Goal: Information Seeking & Learning: Learn about a topic

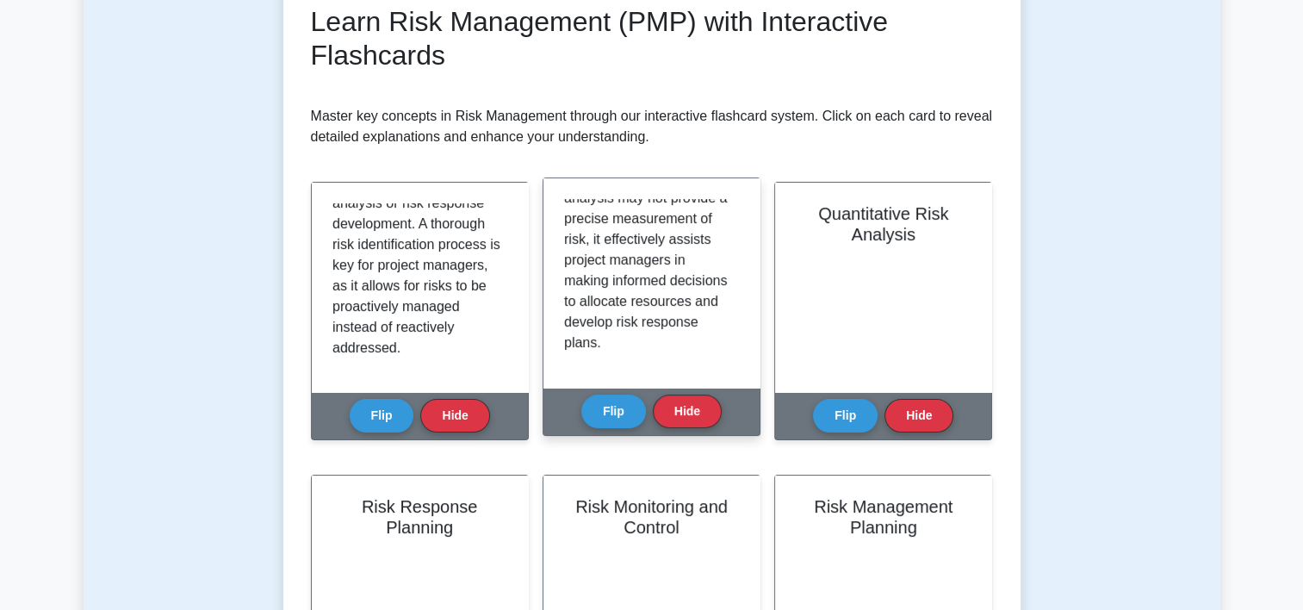
scroll to position [486, 0]
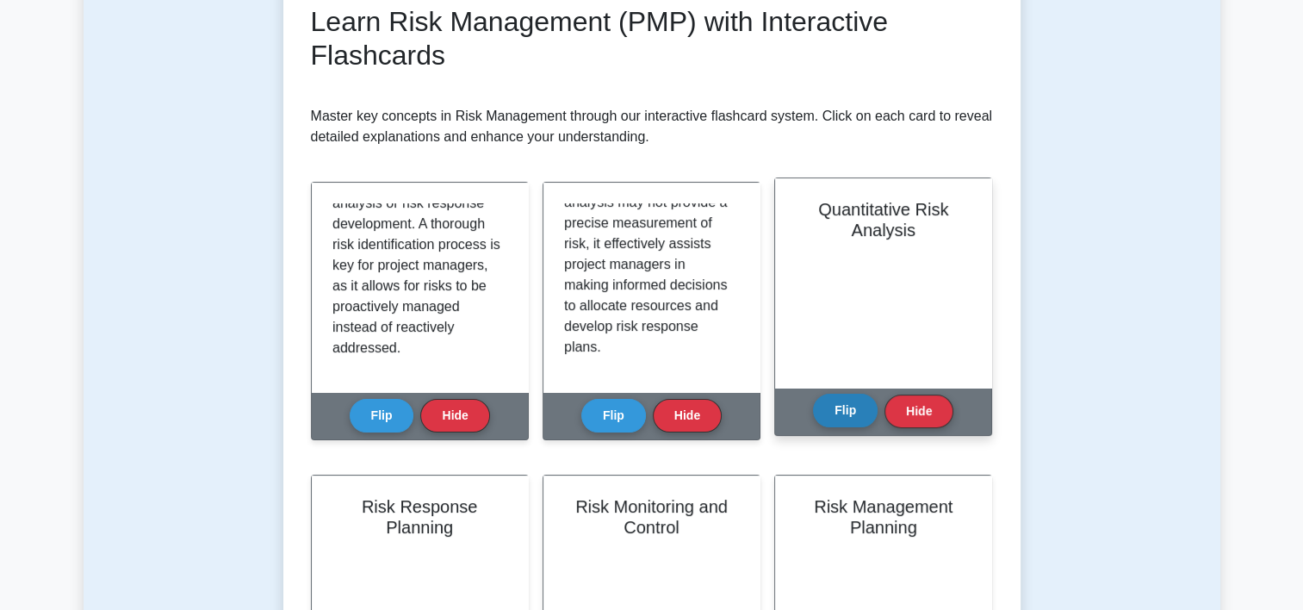
click at [828, 423] on button "Flip" at bounding box center [845, 411] width 65 height 34
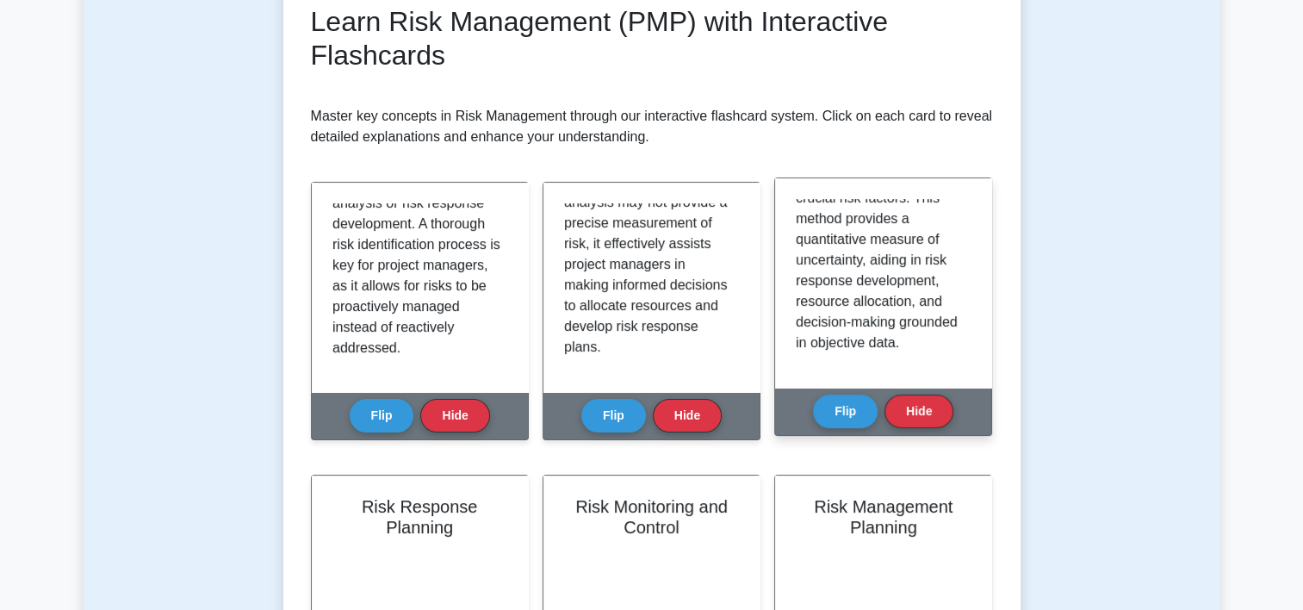
scroll to position [444, 0]
click at [837, 412] on button "Flip" at bounding box center [845, 411] width 65 height 34
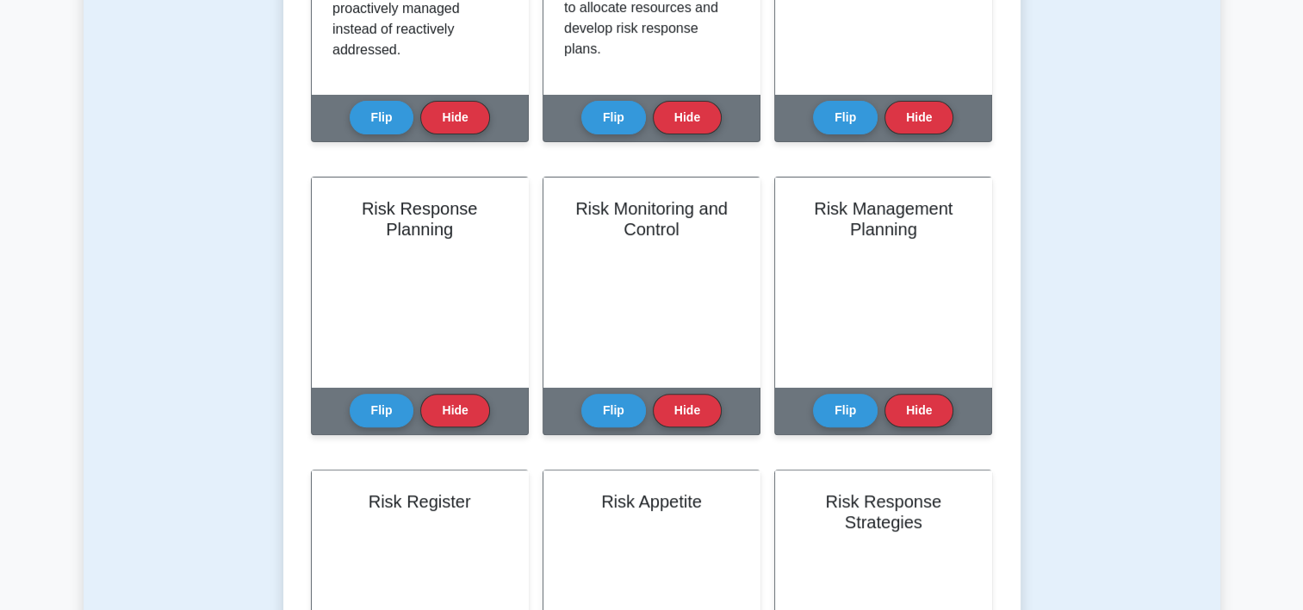
scroll to position [593, 0]
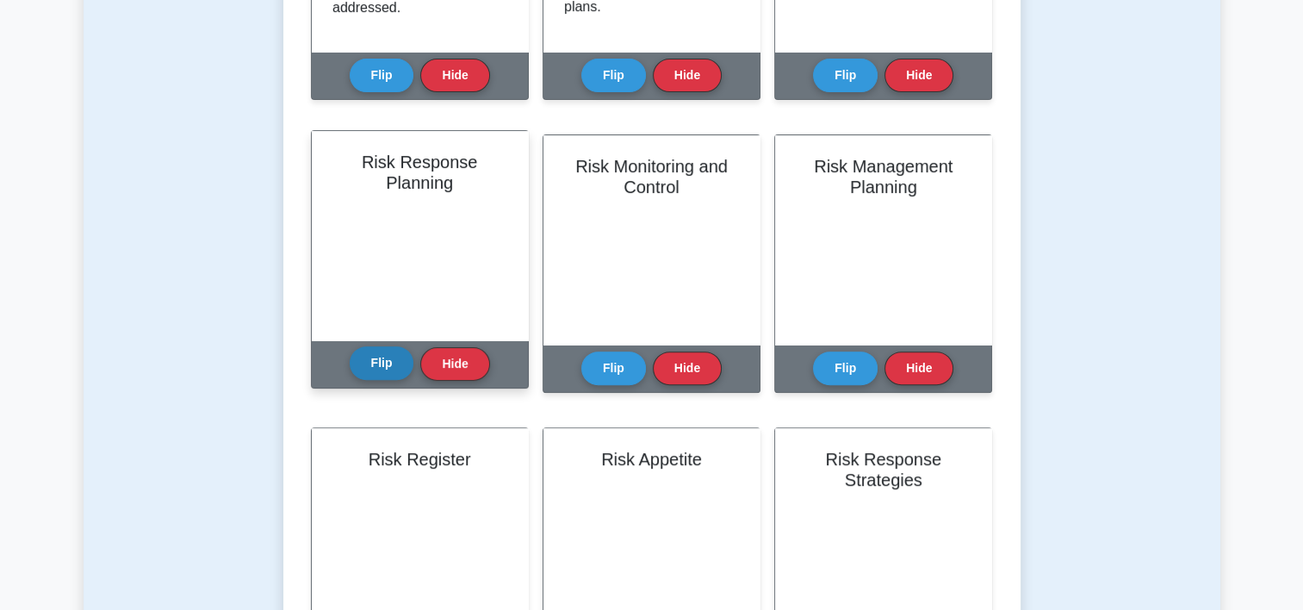
click at [377, 362] on button "Flip" at bounding box center [382, 363] width 65 height 34
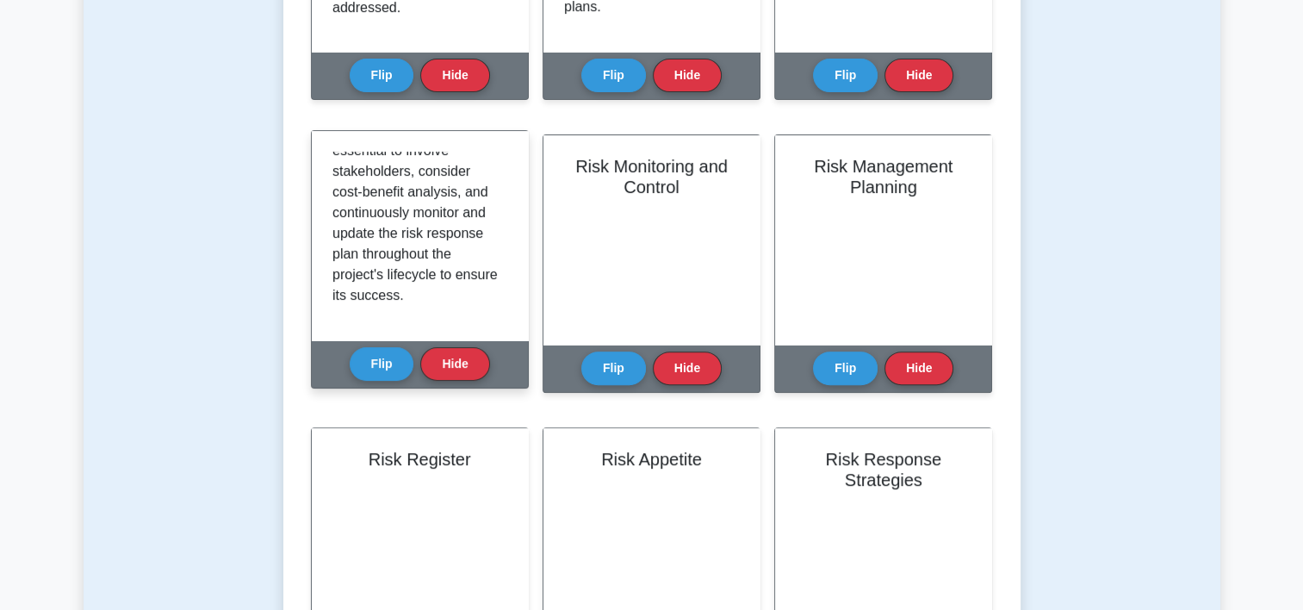
scroll to position [424, 0]
click at [384, 359] on button "Flip" at bounding box center [382, 363] width 65 height 34
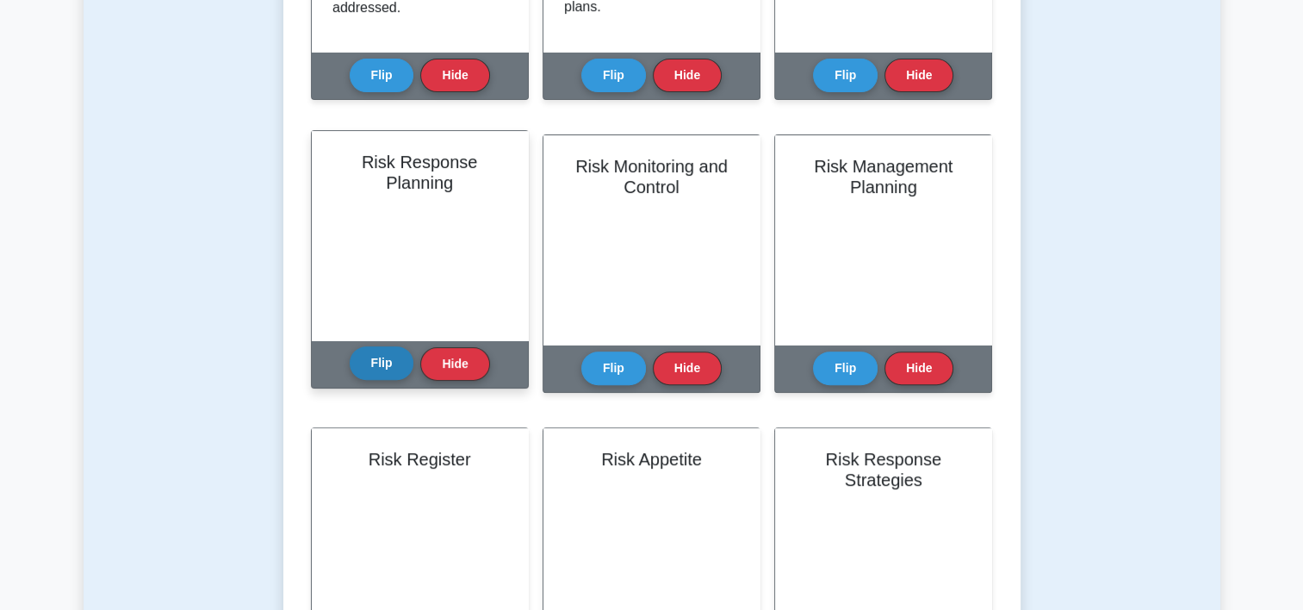
click at [377, 361] on button "Flip" at bounding box center [382, 363] width 65 height 34
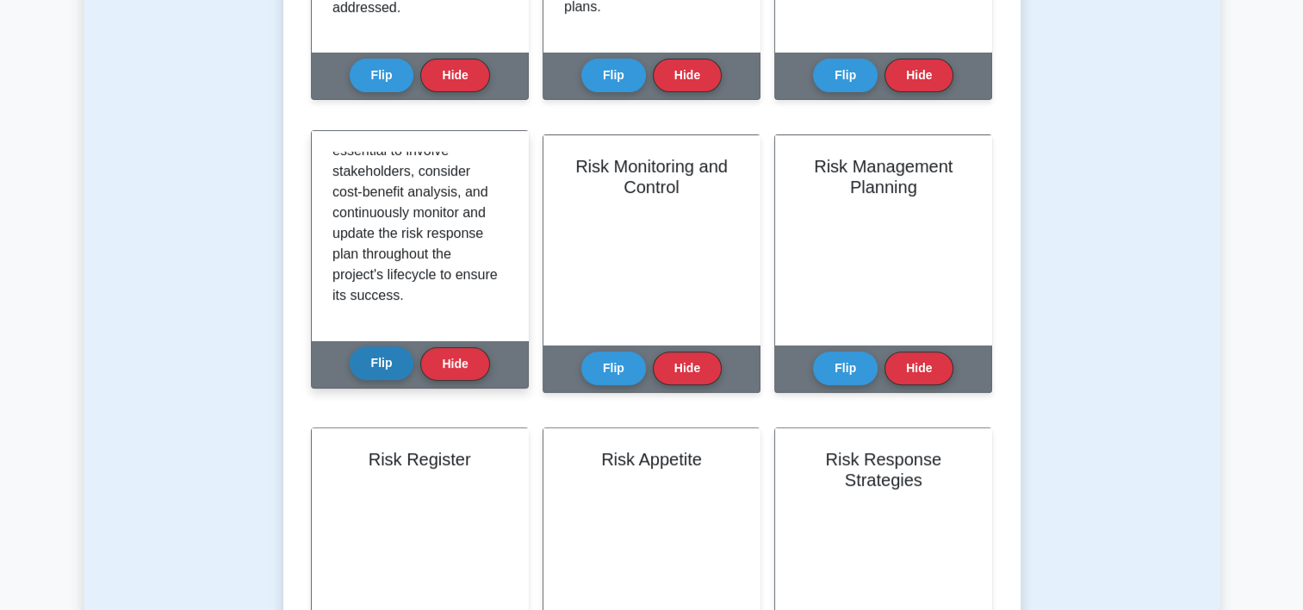
click at [377, 361] on button "Flip" at bounding box center [382, 363] width 65 height 34
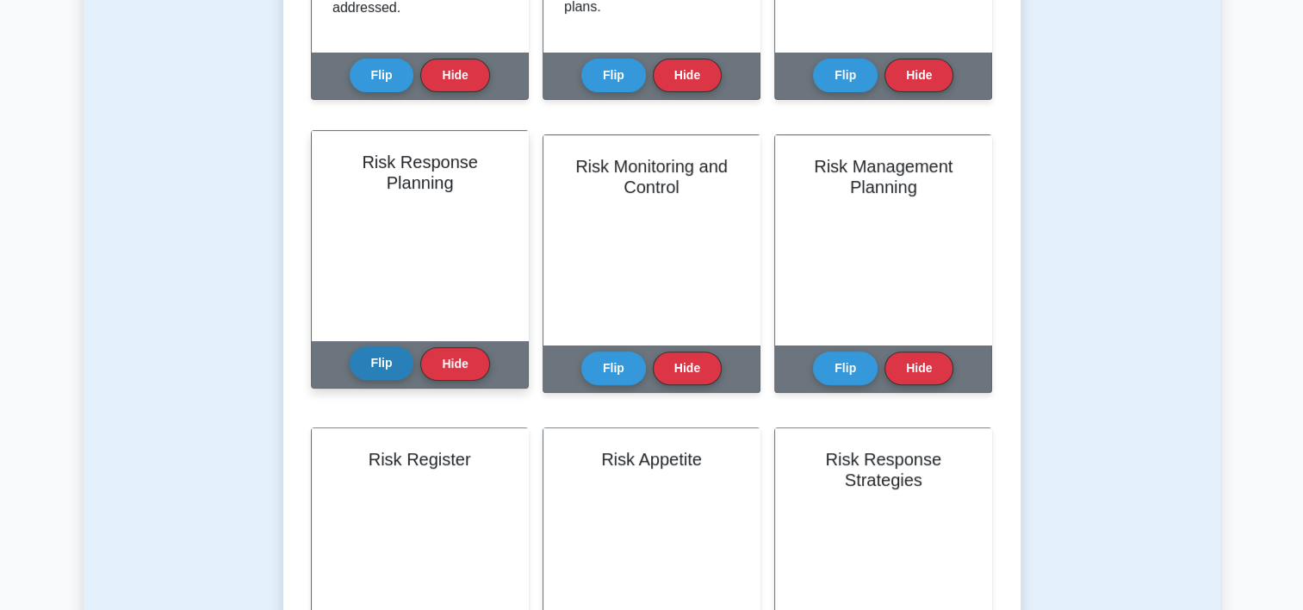
click at [377, 361] on button "Flip" at bounding box center [382, 363] width 65 height 34
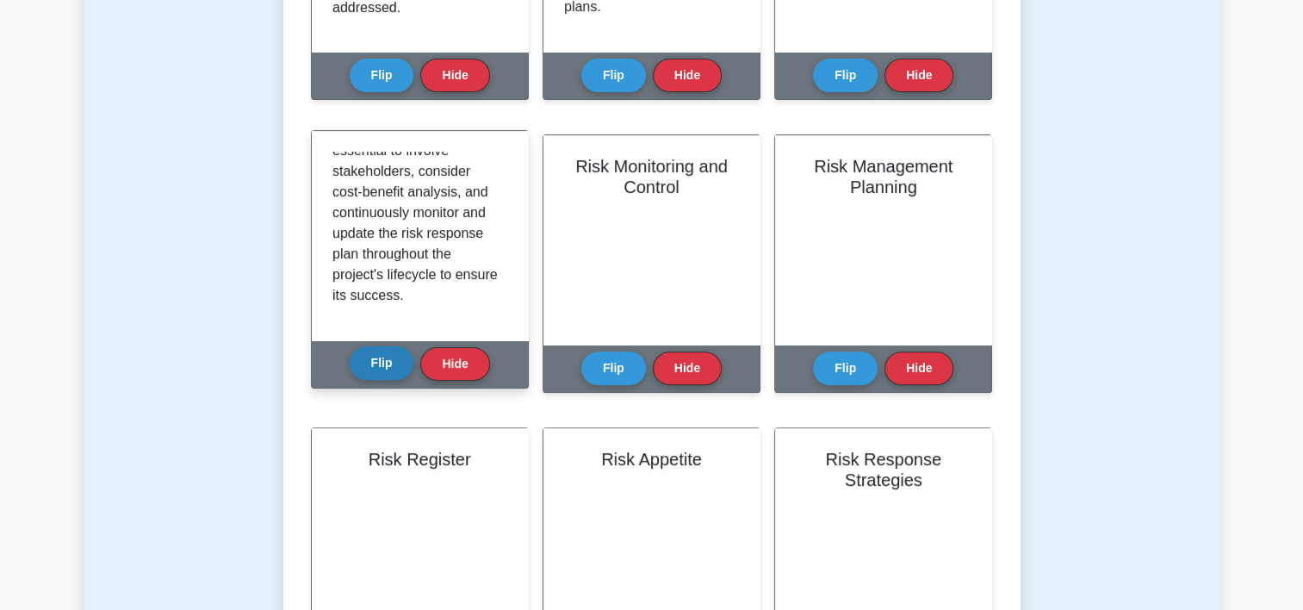
click at [377, 361] on button "Flip" at bounding box center [382, 363] width 65 height 34
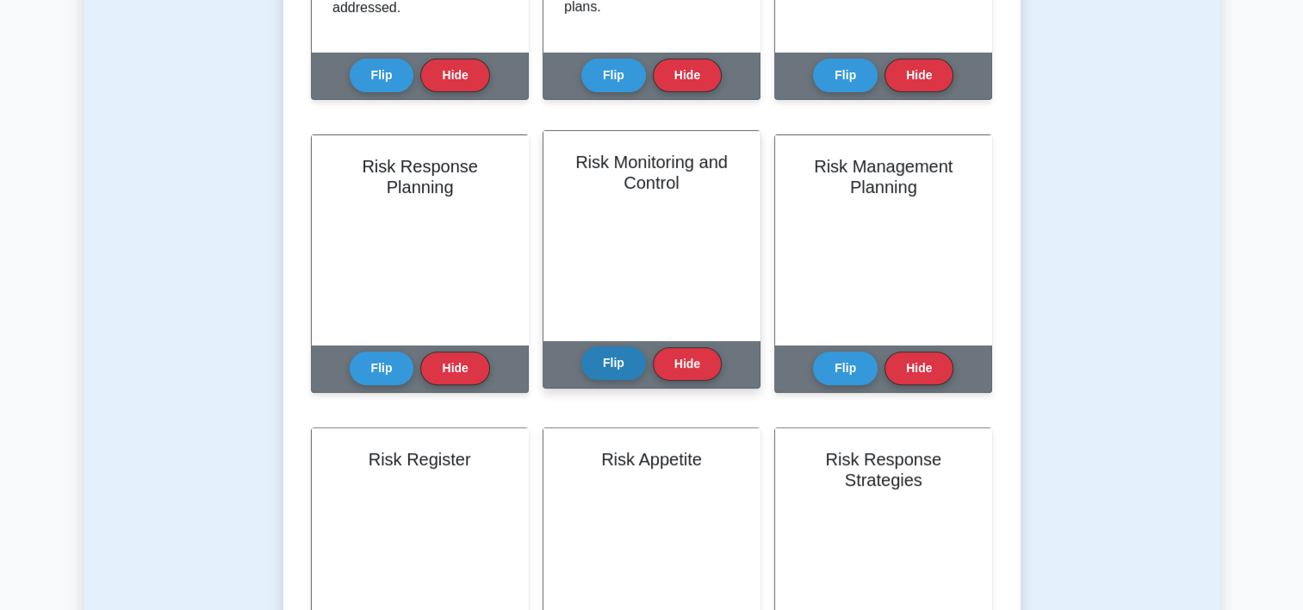
click at [597, 362] on button "Flip" at bounding box center [613, 363] width 65 height 34
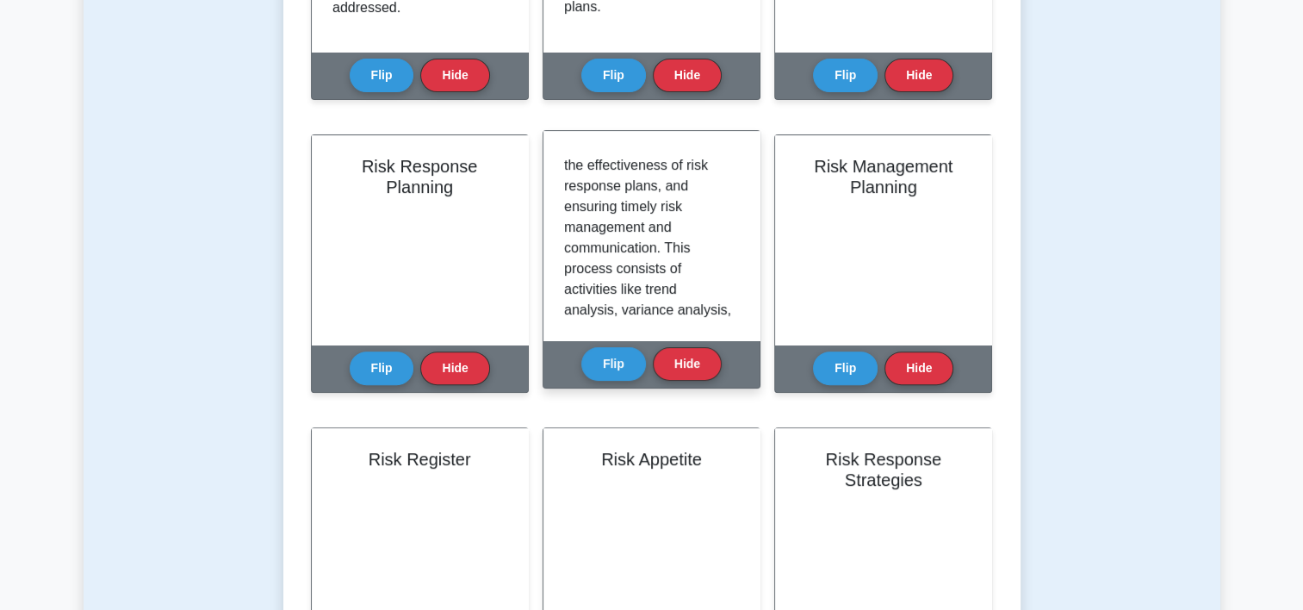
scroll to position [66, 0]
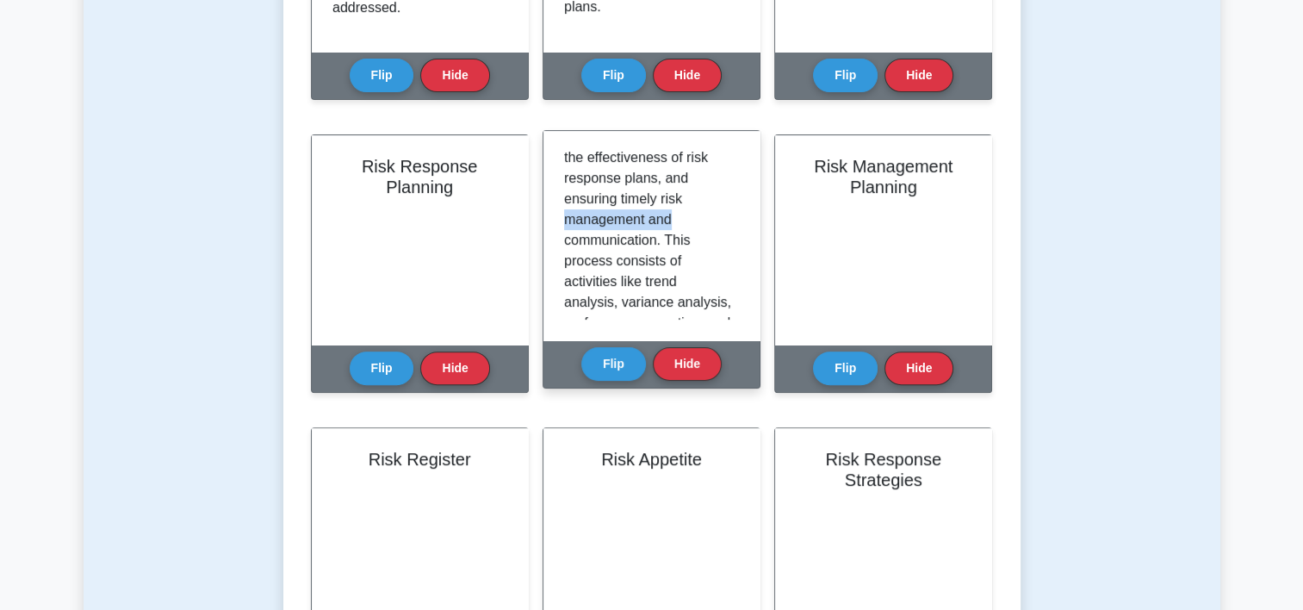
drag, startPoint x: 731, startPoint y: 202, endPoint x: 734, endPoint y: 218, distance: 16.6
click at [734, 218] on div "Risk Monitoring and Control involves tracking identified risks, evaluating the …" at bounding box center [651, 236] width 175 height 168
drag, startPoint x: 734, startPoint y: 218, endPoint x: 706, endPoint y: 233, distance: 32.0
click at [706, 233] on p "Risk Monitoring and Control involves tracking identified risks, evaluating the …" at bounding box center [648, 385] width 168 height 600
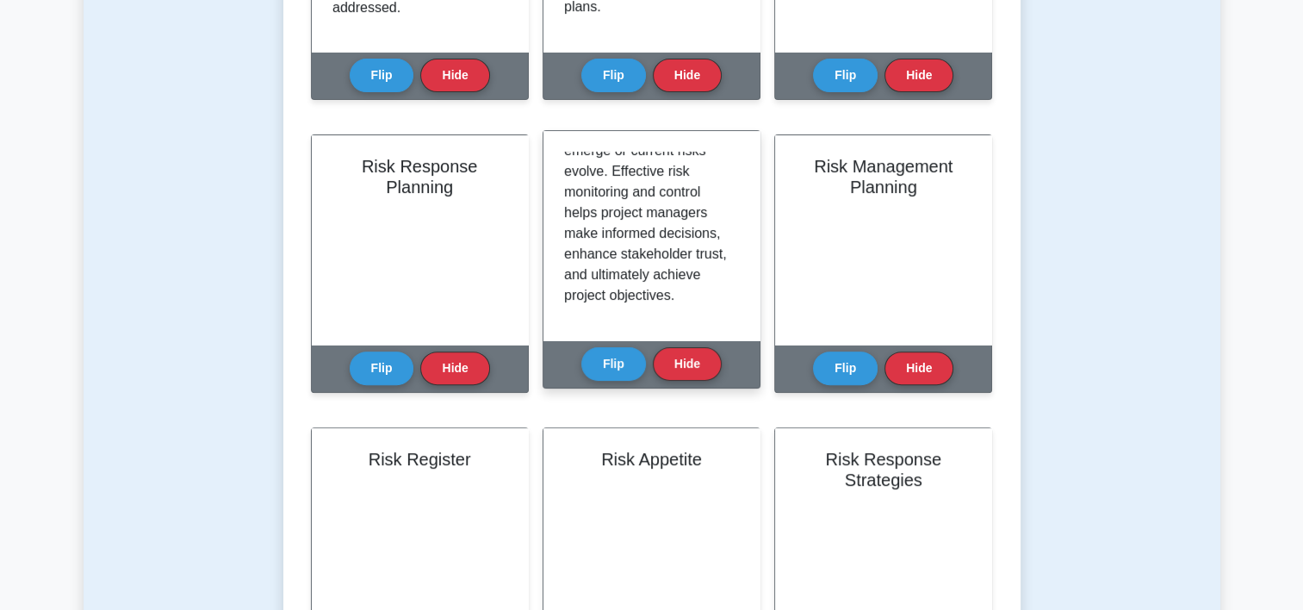
scroll to position [465, 0]
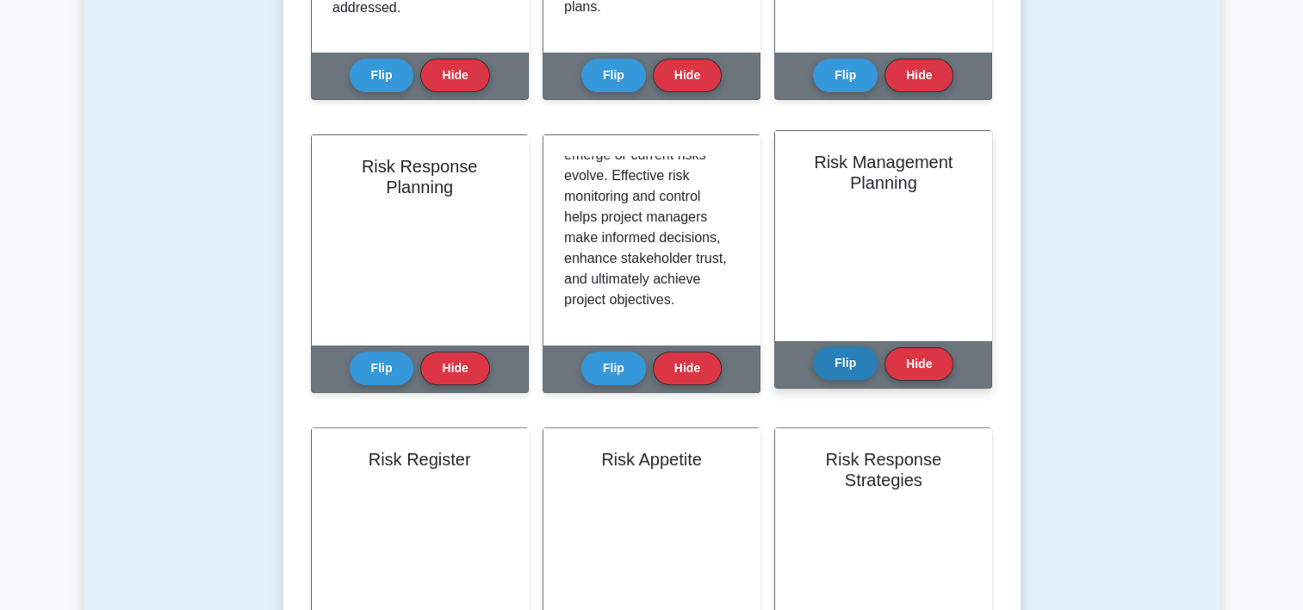
click at [853, 357] on button "Flip" at bounding box center [845, 363] width 65 height 34
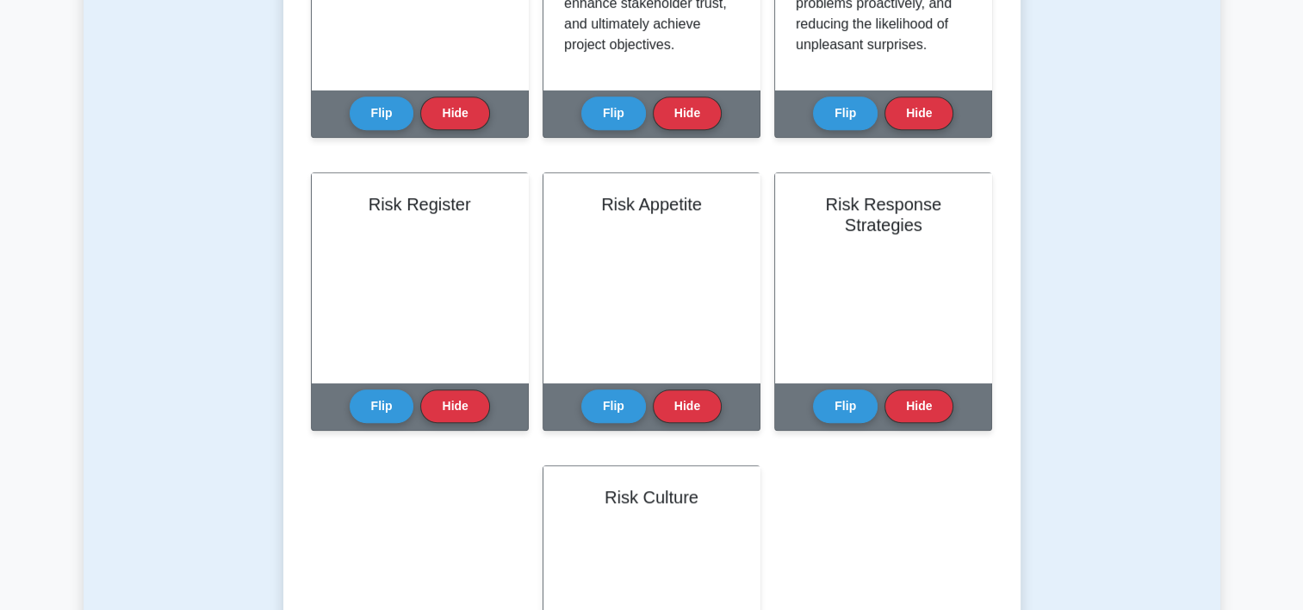
scroll to position [880, 0]
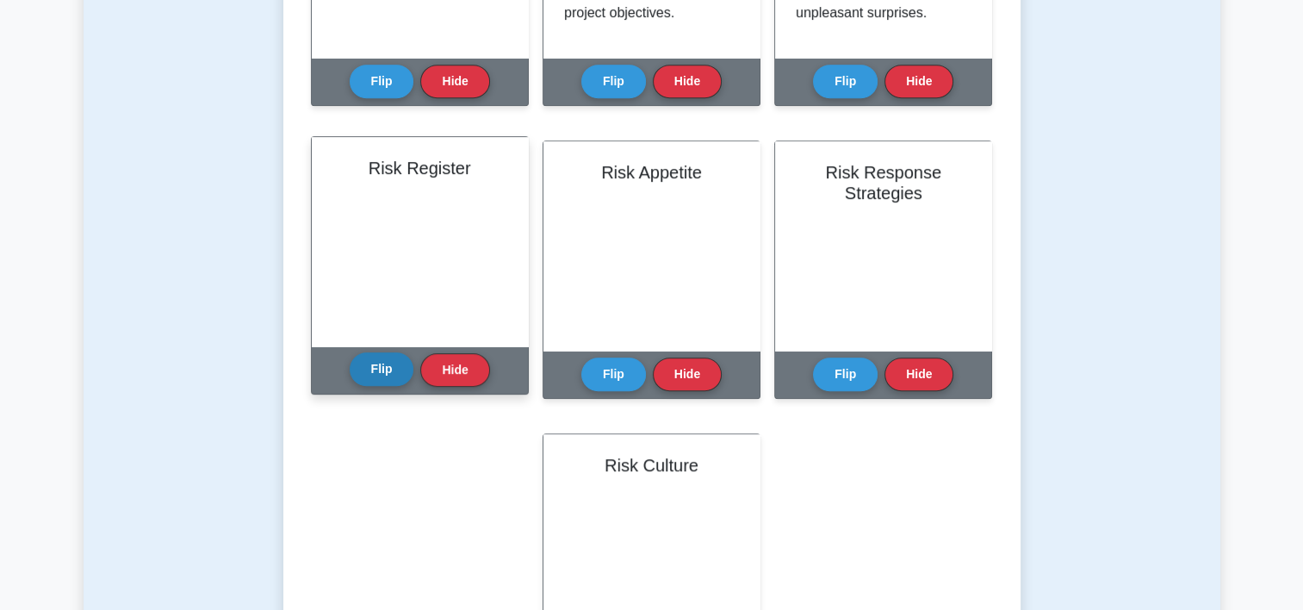
click at [380, 362] on button "Flip" at bounding box center [382, 369] width 65 height 34
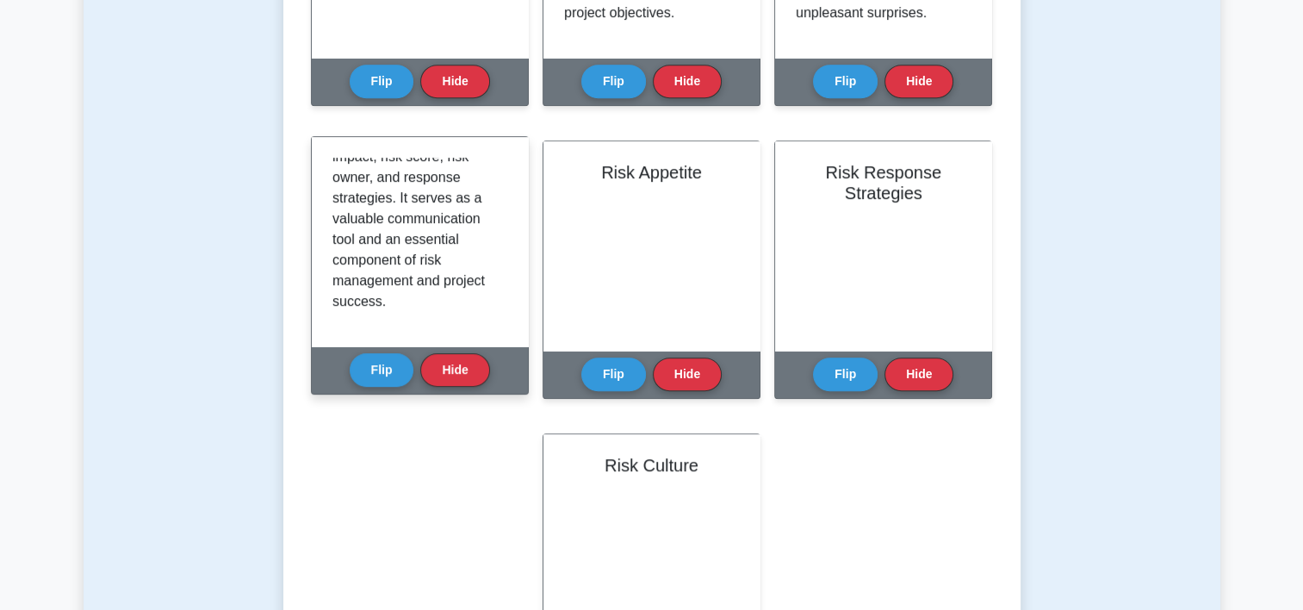
scroll to position [465, 0]
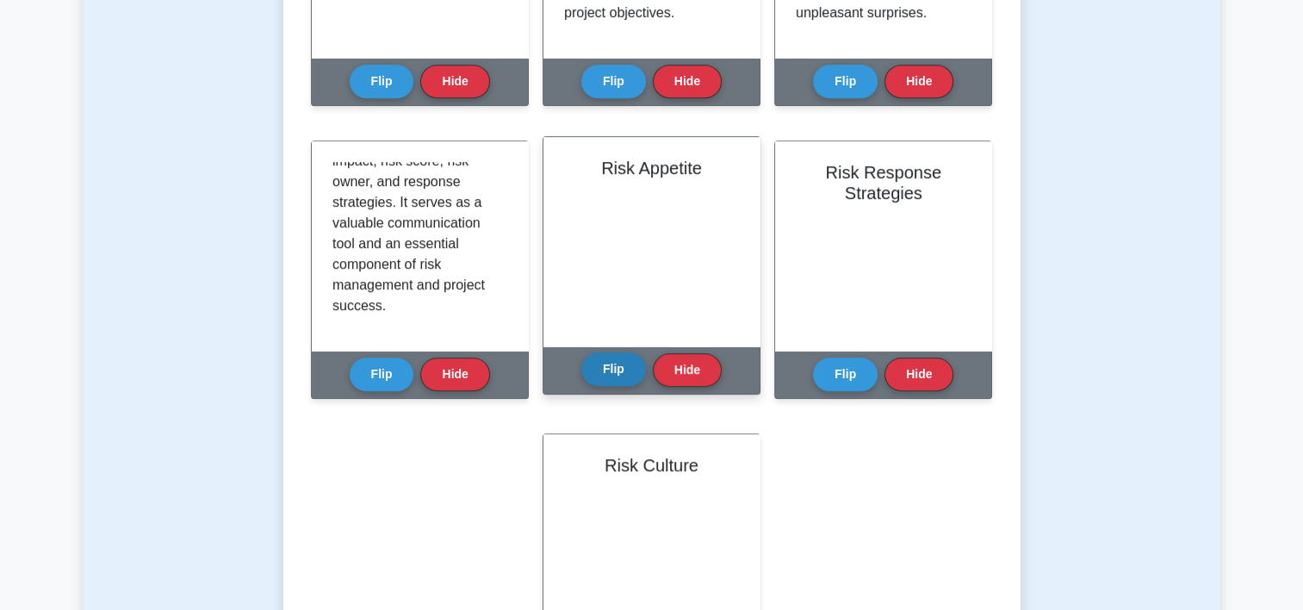
click at [624, 382] on button "Flip" at bounding box center [613, 369] width 65 height 34
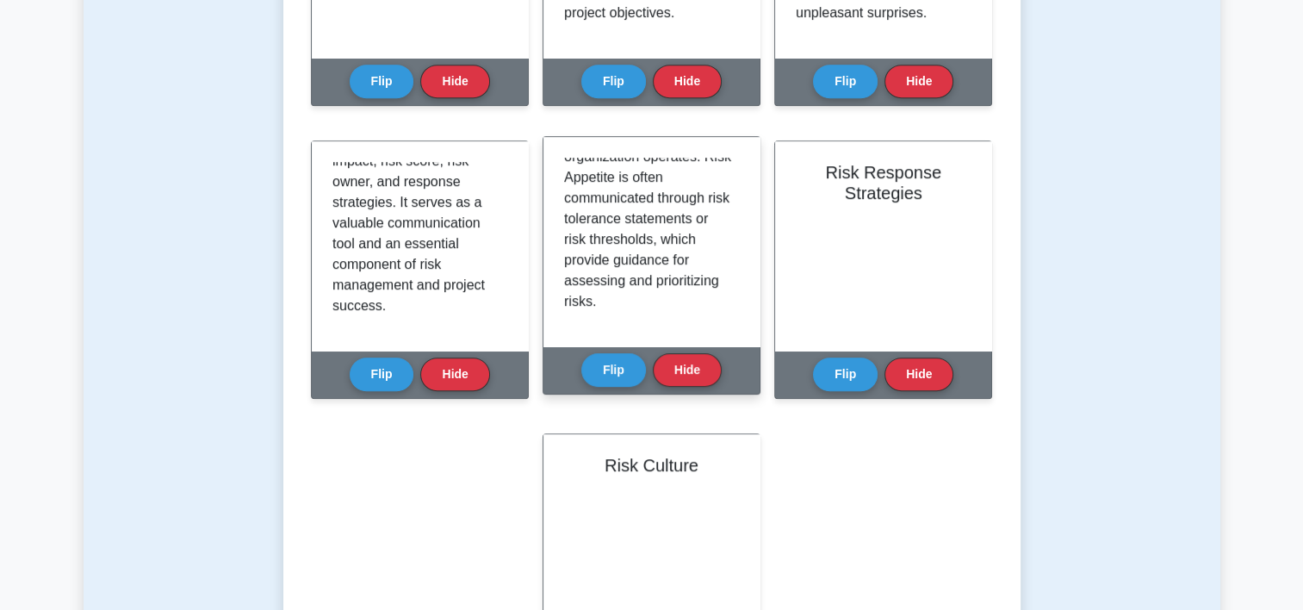
scroll to position [486, 0]
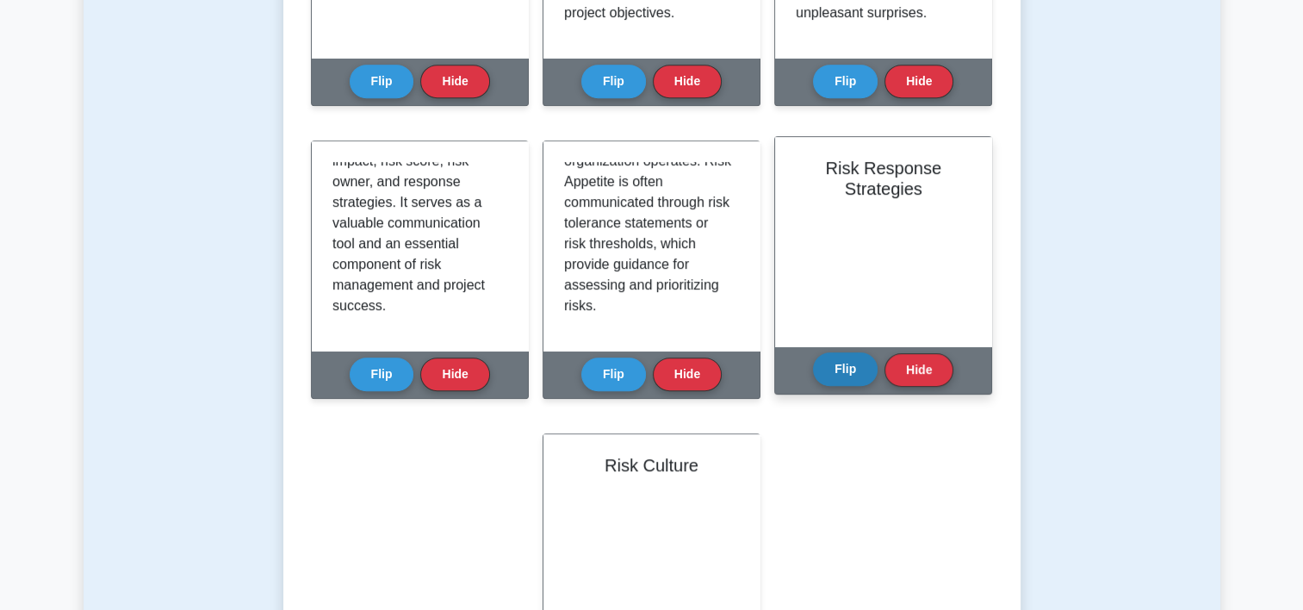
click at [848, 369] on button "Flip" at bounding box center [845, 369] width 65 height 34
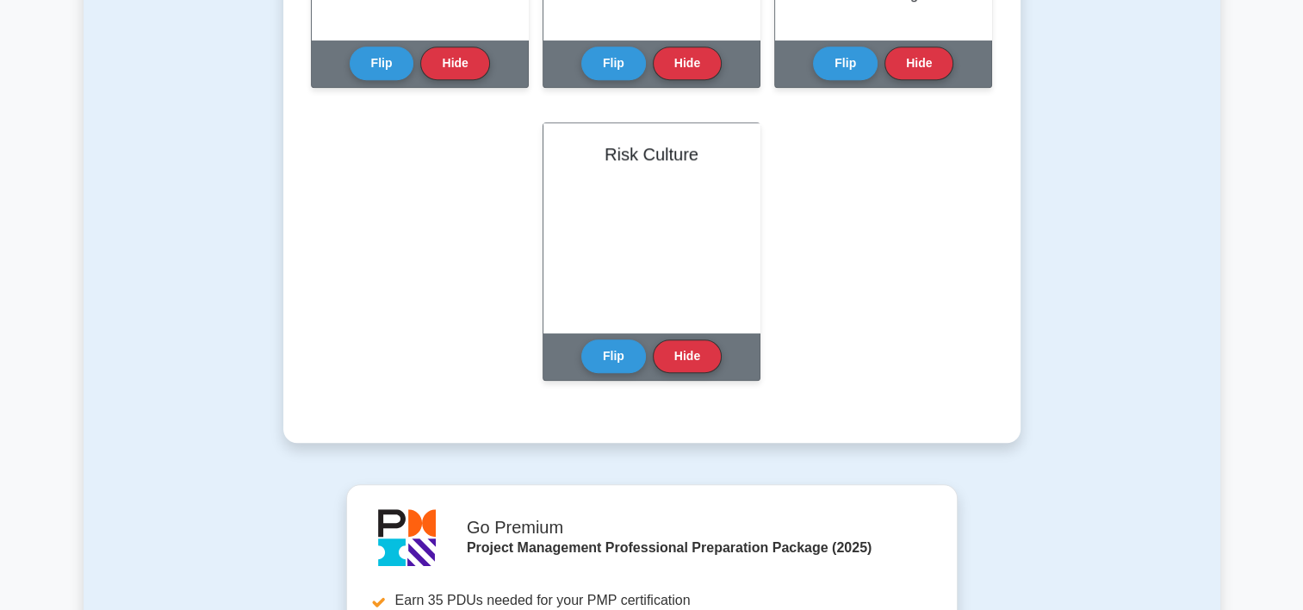
scroll to position [1197, 0]
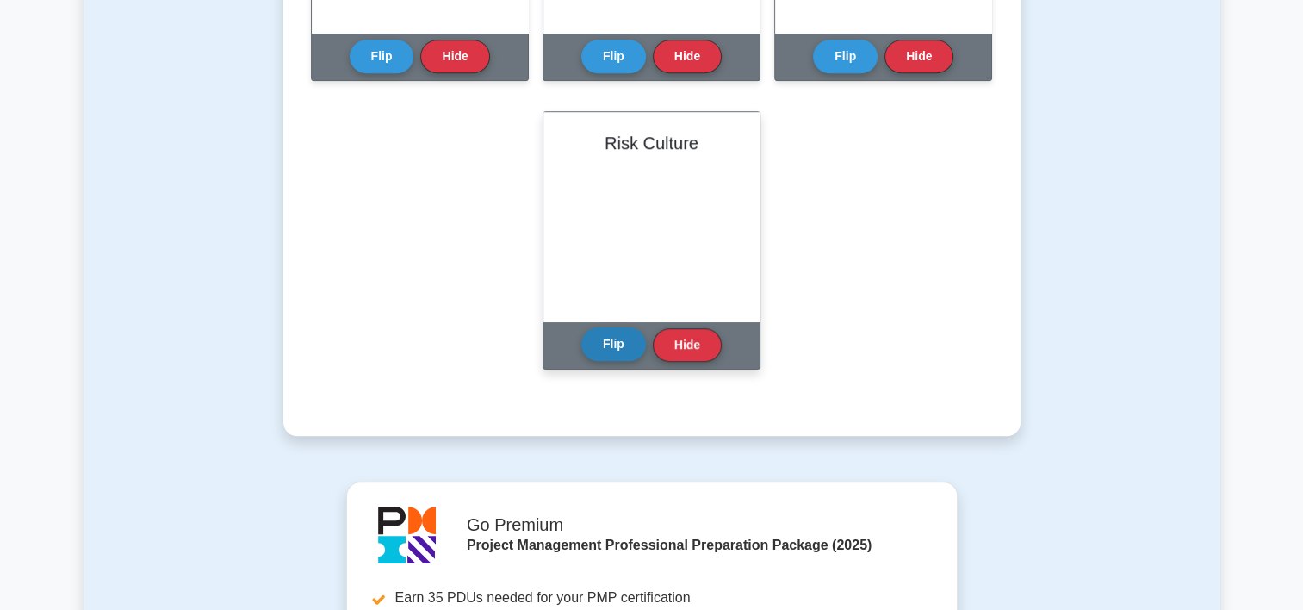
click at [615, 359] on button "Flip" at bounding box center [613, 344] width 65 height 34
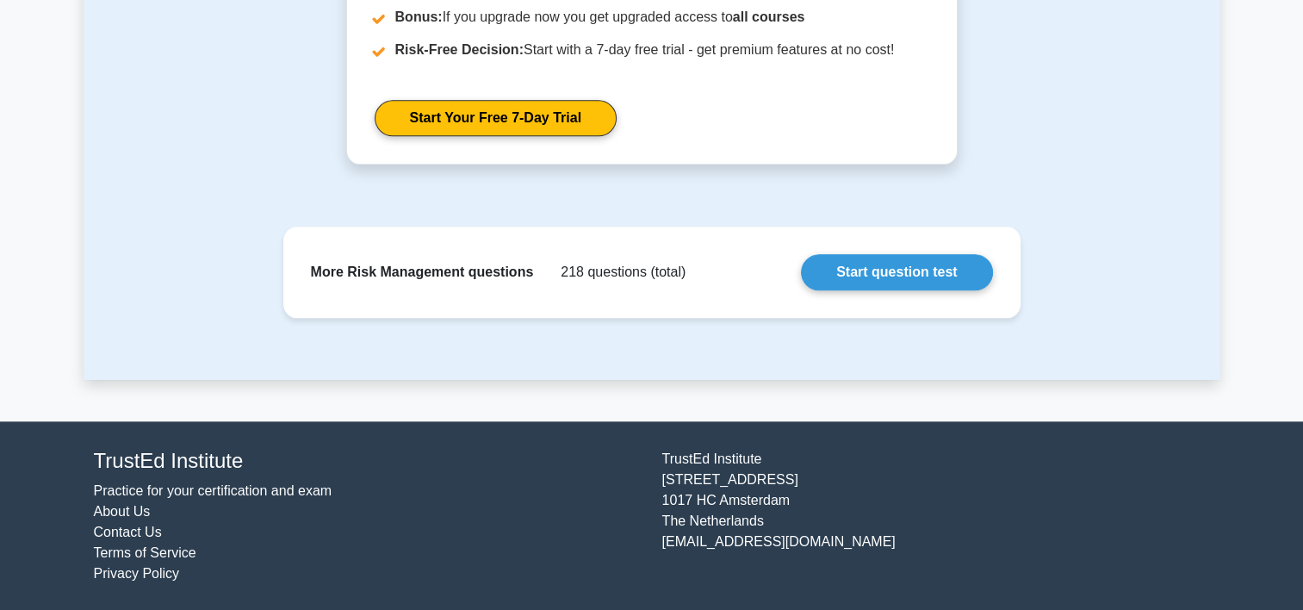
scroll to position [0, 0]
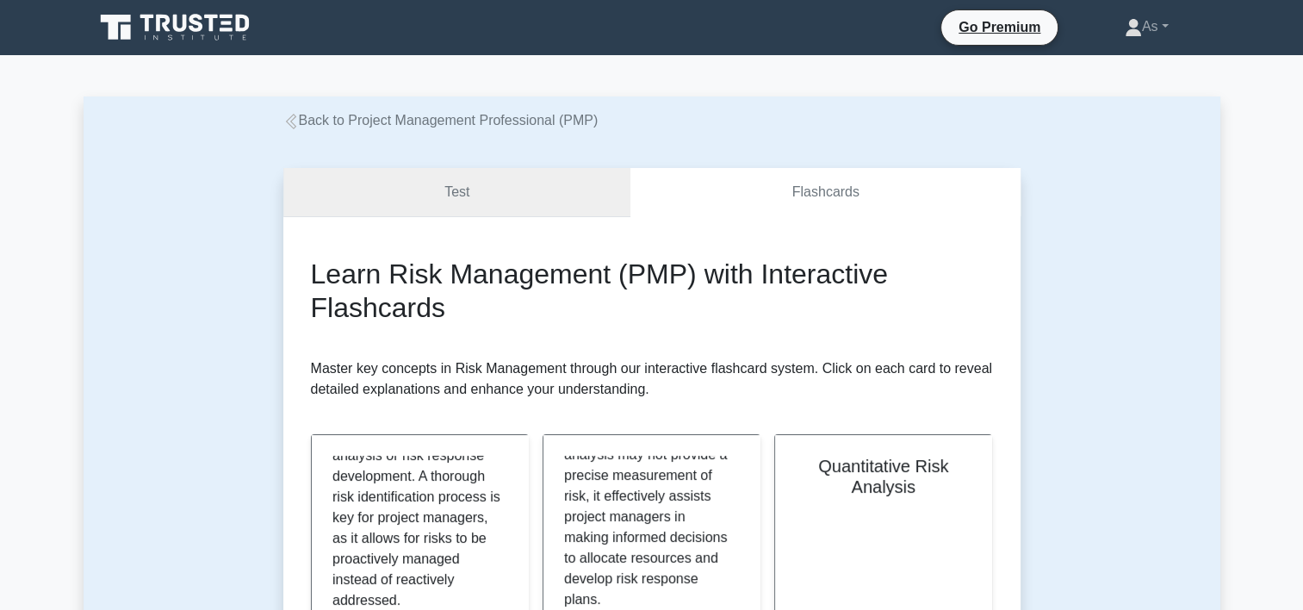
click at [576, 202] on link "Test" at bounding box center [457, 192] width 348 height 49
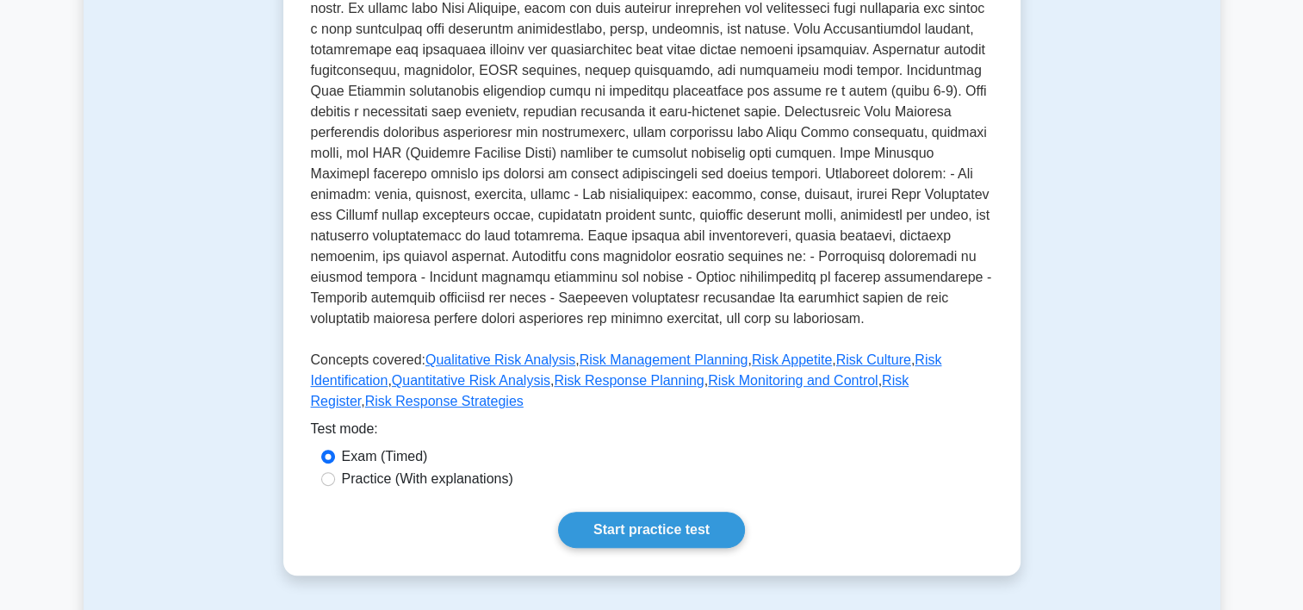
scroll to position [455, 0]
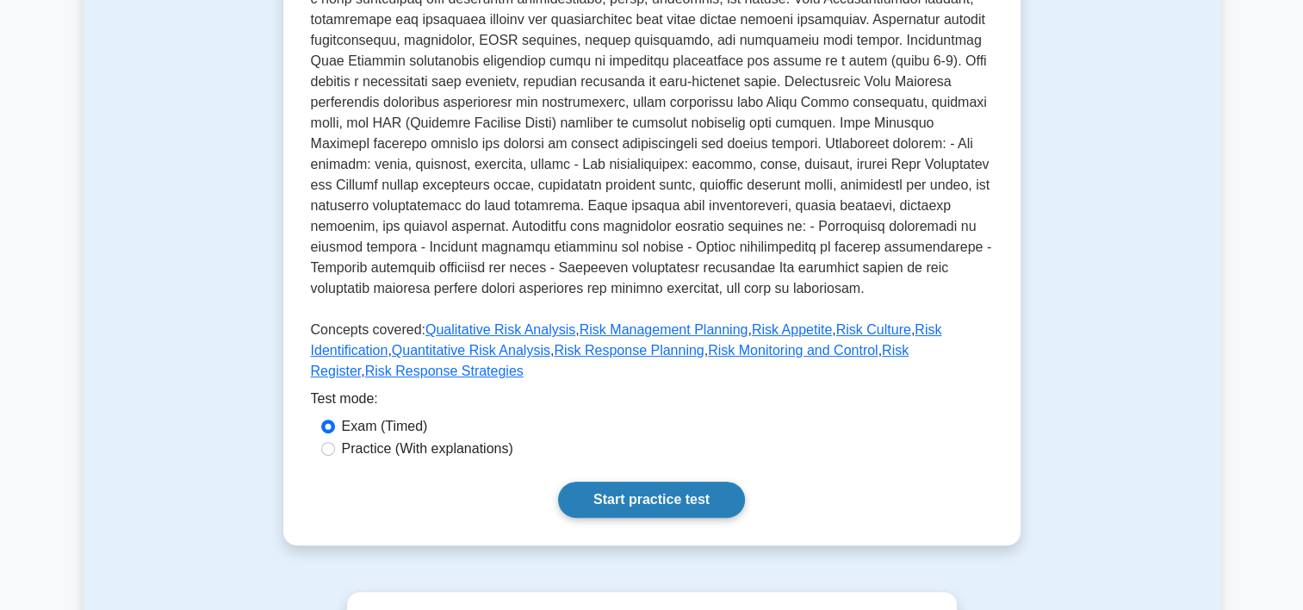
click at [679, 482] on link "Start practice test" at bounding box center [651, 500] width 187 height 36
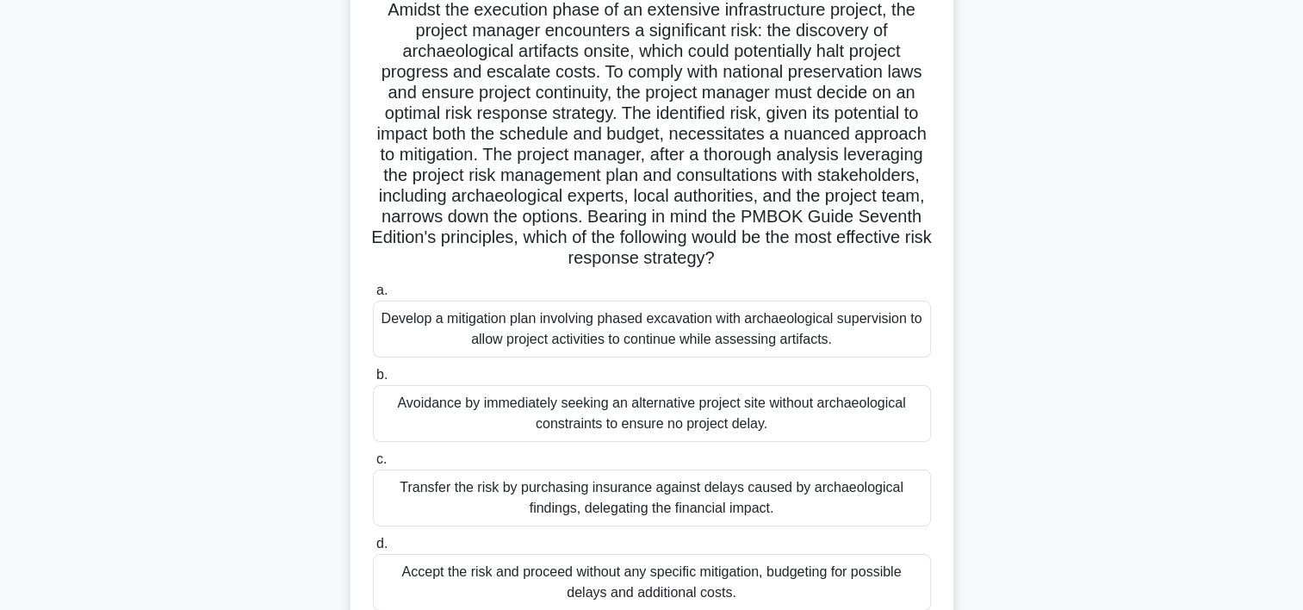
scroll to position [131, 0]
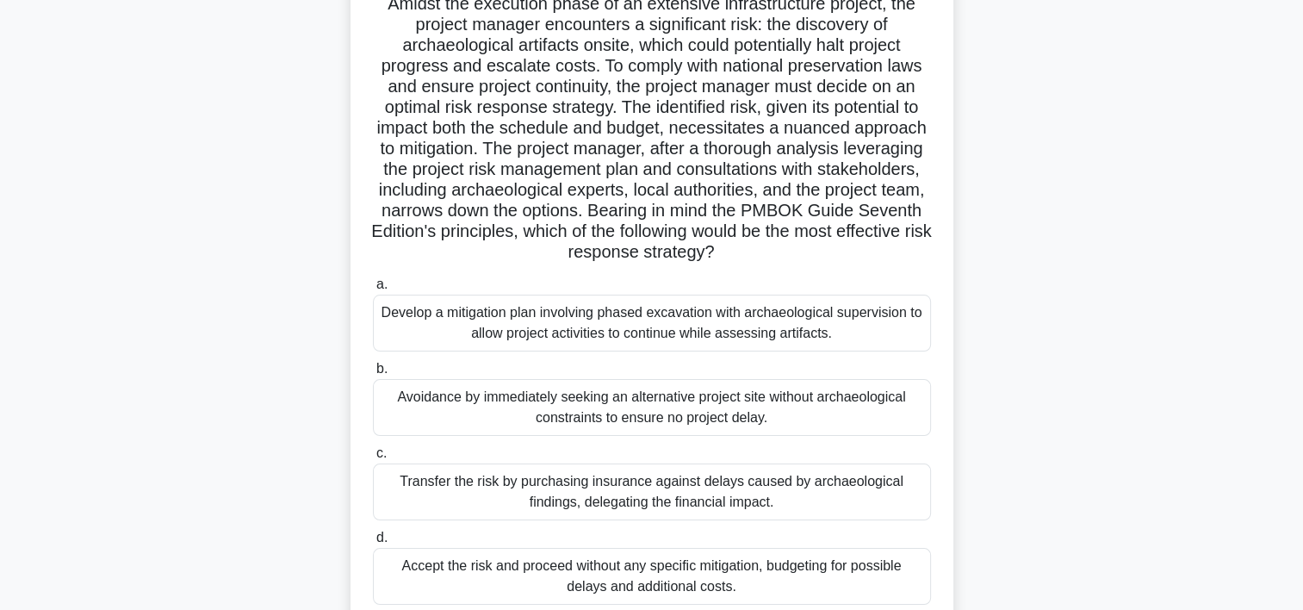
click at [836, 328] on div "Develop a mitigation plan involving phased excavation with archaeological super…" at bounding box center [652, 323] width 558 height 57
click at [373, 290] on input "a. Develop a mitigation plan involving phased excavation with archaeological su…" at bounding box center [373, 284] width 0 height 11
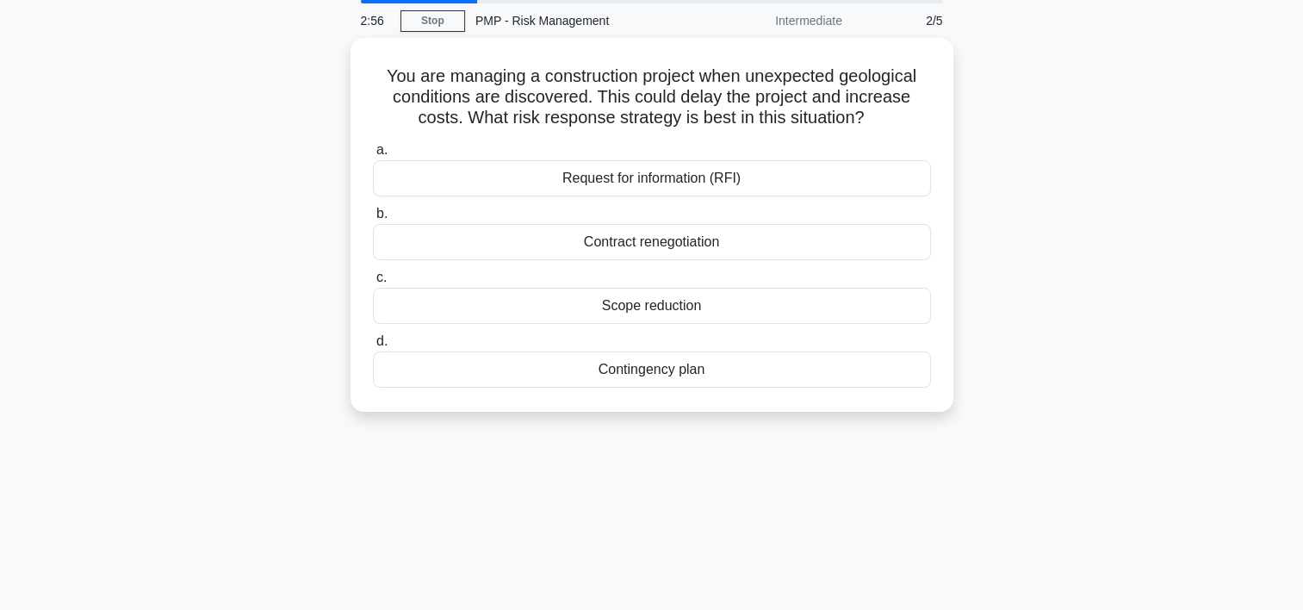
scroll to position [0, 0]
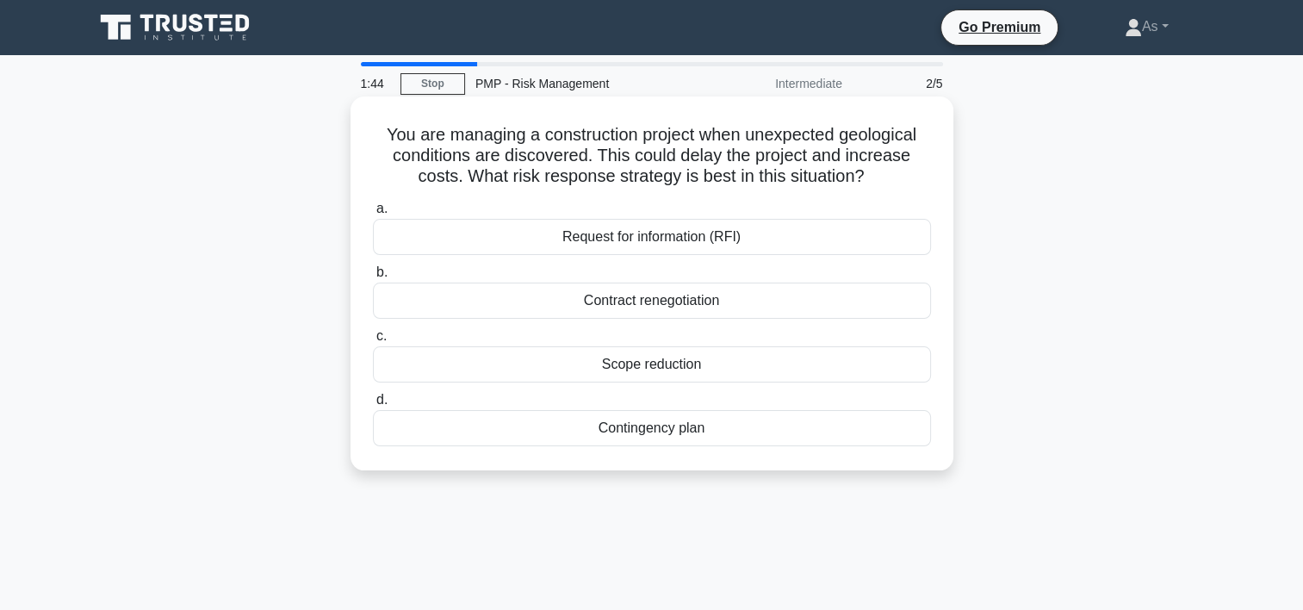
click at [807, 427] on div "Contingency plan" at bounding box center [652, 428] width 558 height 36
click at [373, 406] on input "d. Contingency plan" at bounding box center [373, 400] width 0 height 11
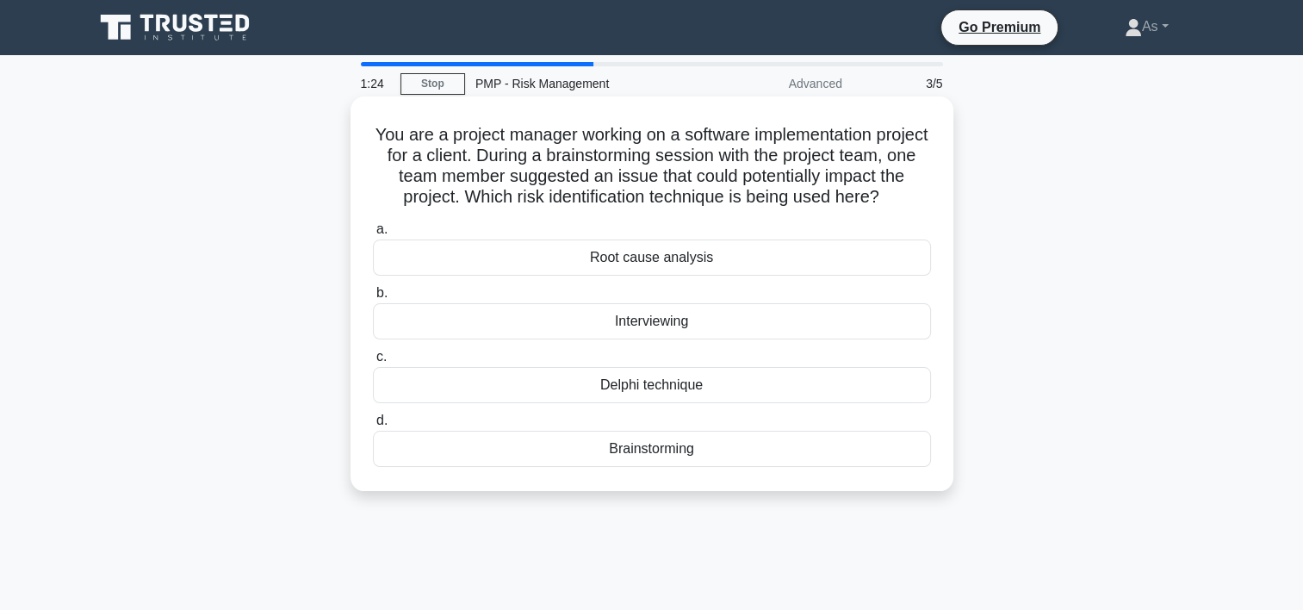
click at [672, 467] on div "Brainstorming" at bounding box center [652, 449] width 558 height 36
click at [373, 426] on input "d. Brainstorming" at bounding box center [373, 420] width 0 height 11
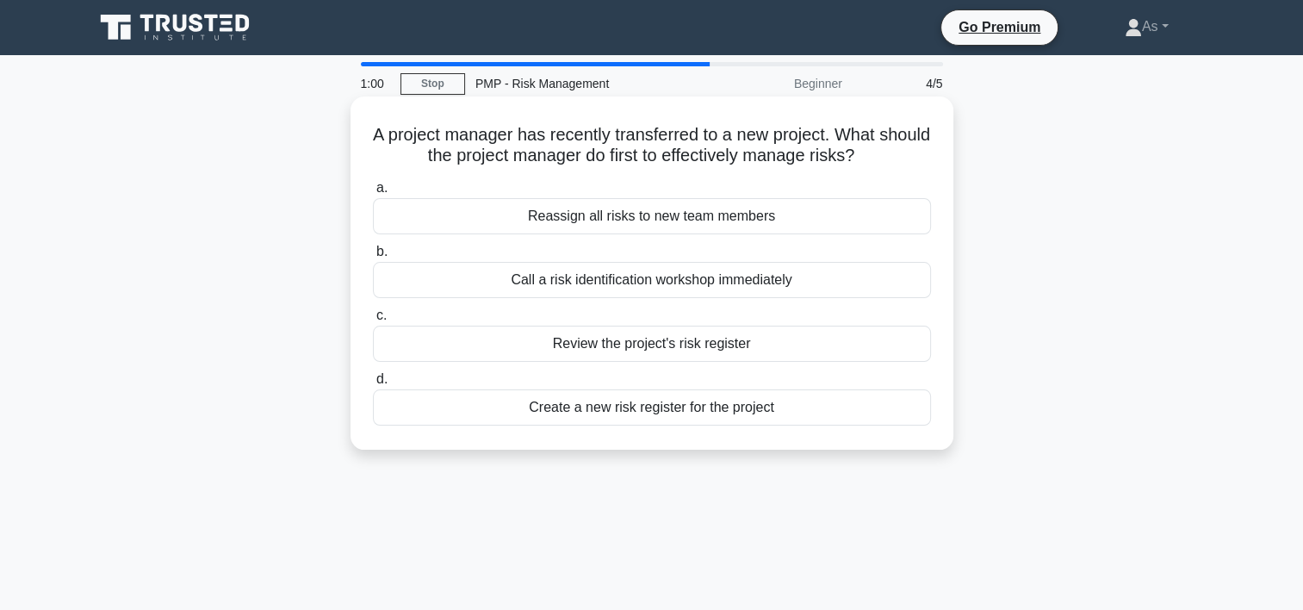
click at [669, 347] on div "Review the project's risk register" at bounding box center [652, 344] width 558 height 36
click at [373, 321] on input "c. Review the project's risk register" at bounding box center [373, 315] width 0 height 11
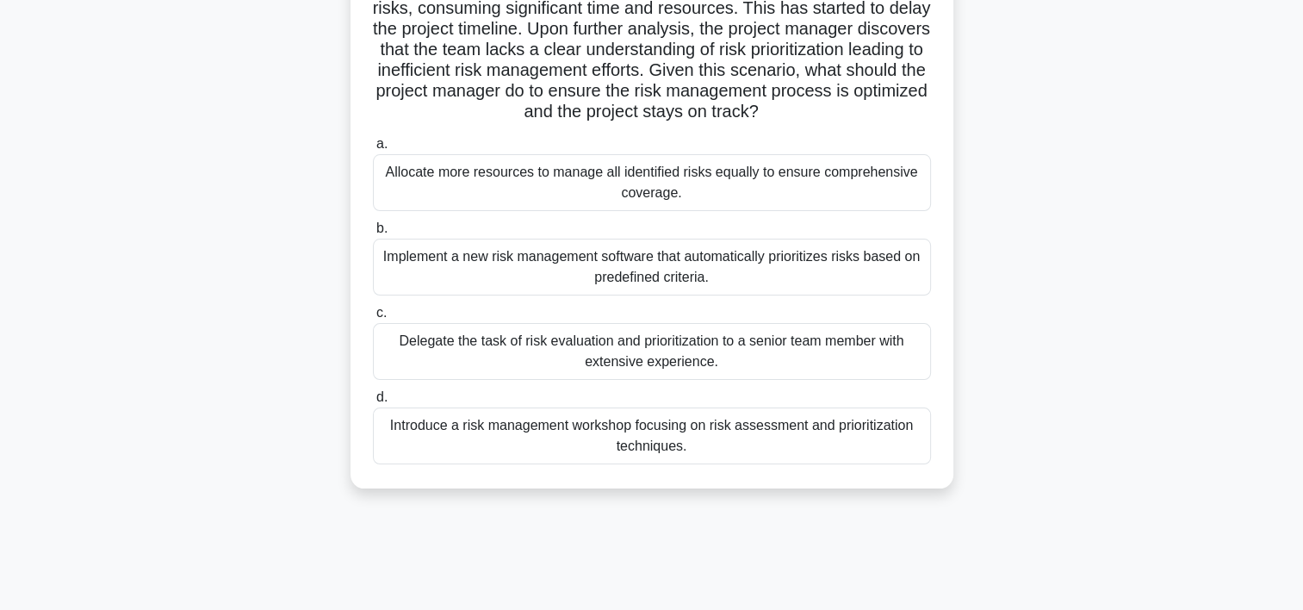
scroll to position [188, 0]
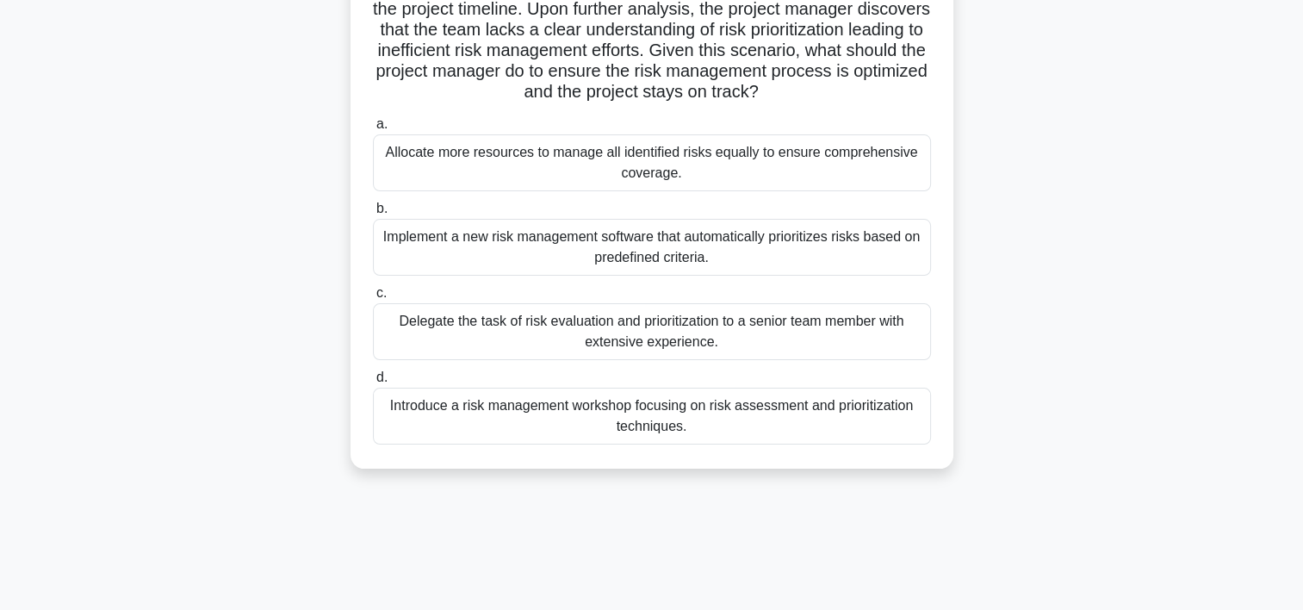
click at [691, 416] on div "Introduce a risk management workshop focusing on risk assessment and prioritiza…" at bounding box center [652, 416] width 558 height 57
click at [373, 383] on input "d. Introduce a risk management workshop focusing on risk assessment and priorit…" at bounding box center [373, 377] width 0 height 11
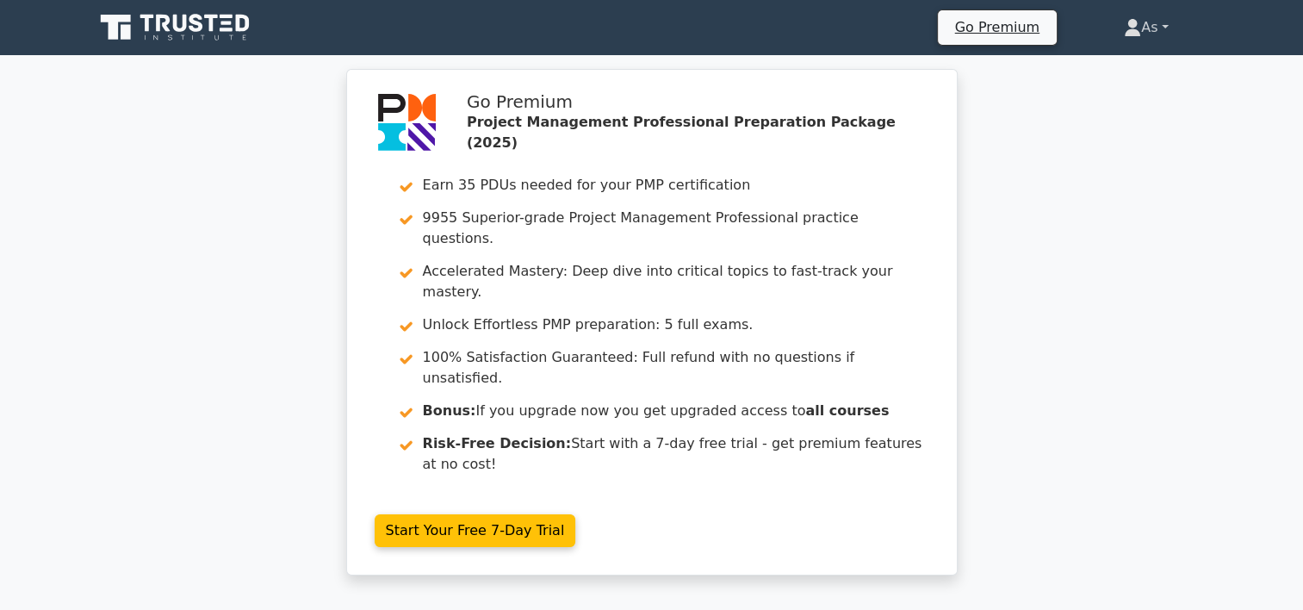
click at [1151, 25] on link "As" at bounding box center [1146, 27] width 127 height 34
click at [1145, 60] on link "Profile" at bounding box center [1152, 68] width 136 height 28
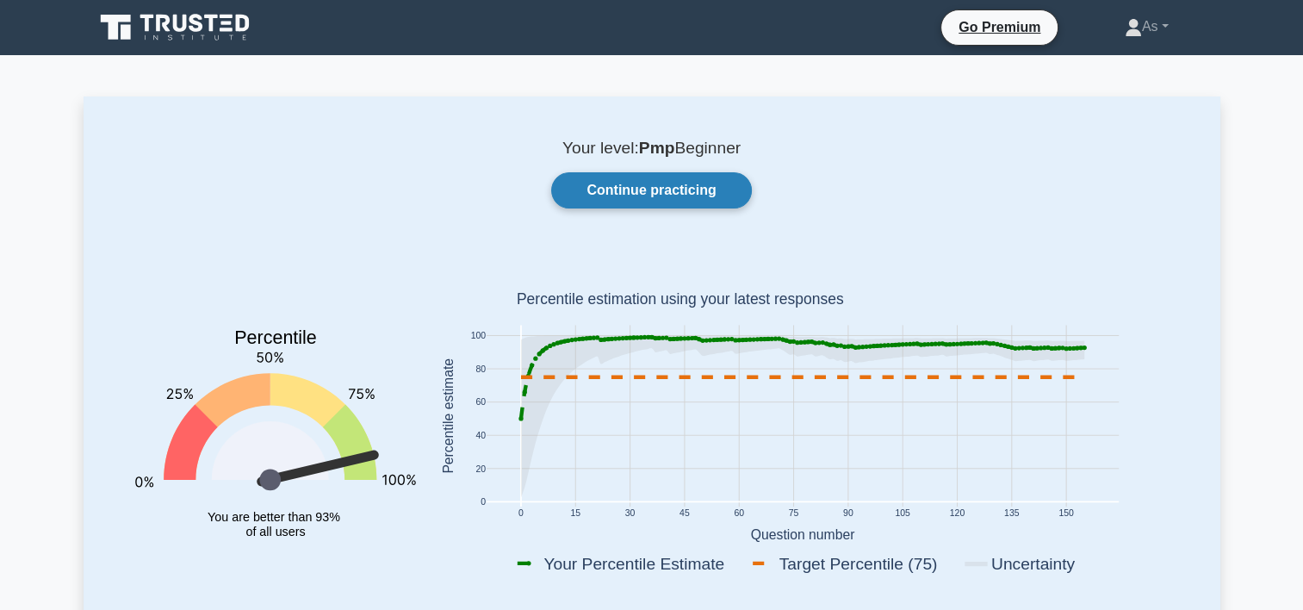
click at [643, 183] on link "Continue practicing" at bounding box center [651, 190] width 200 height 36
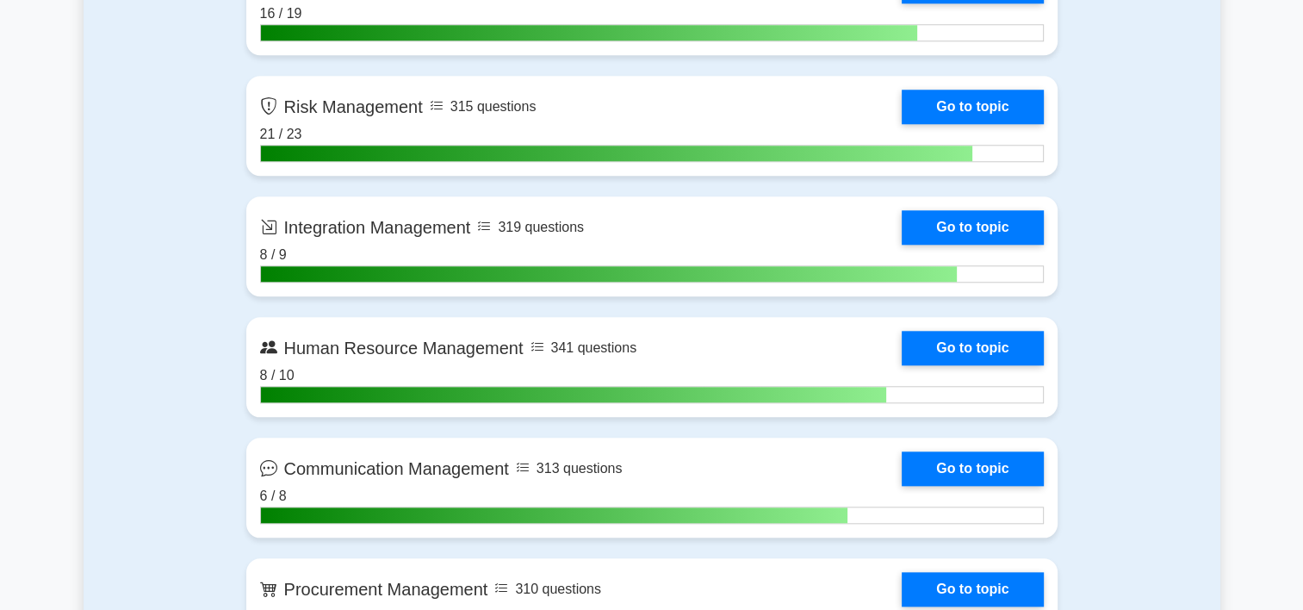
scroll to position [1685, 0]
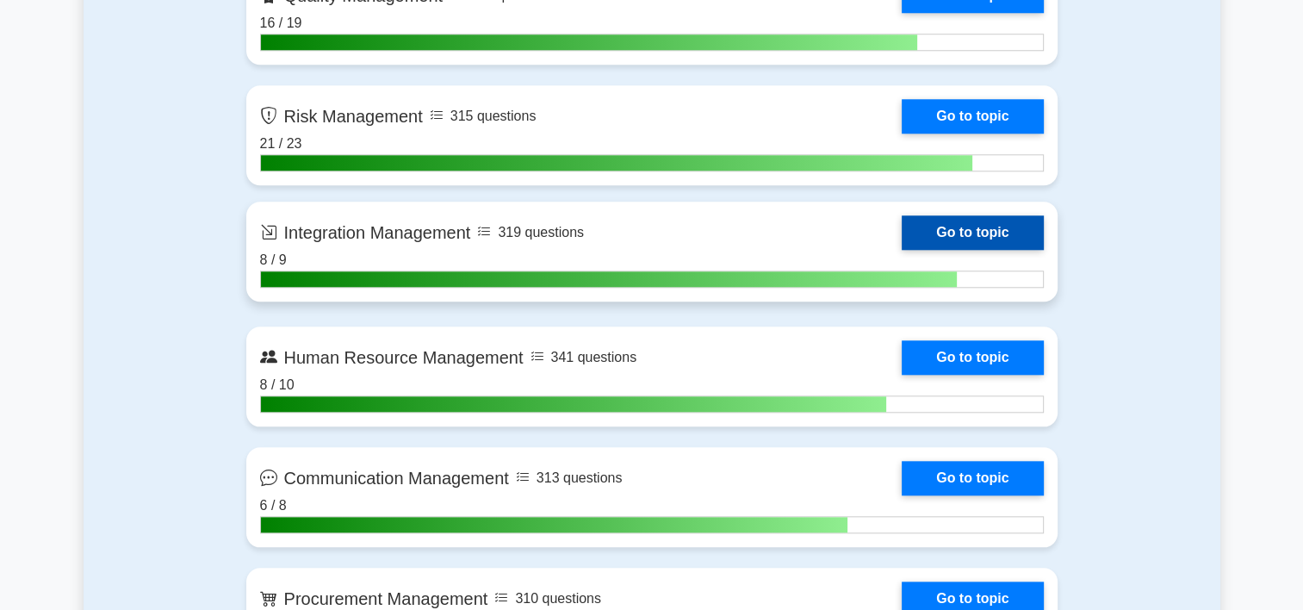
click at [902, 239] on link "Go to topic" at bounding box center [972, 232] width 141 height 34
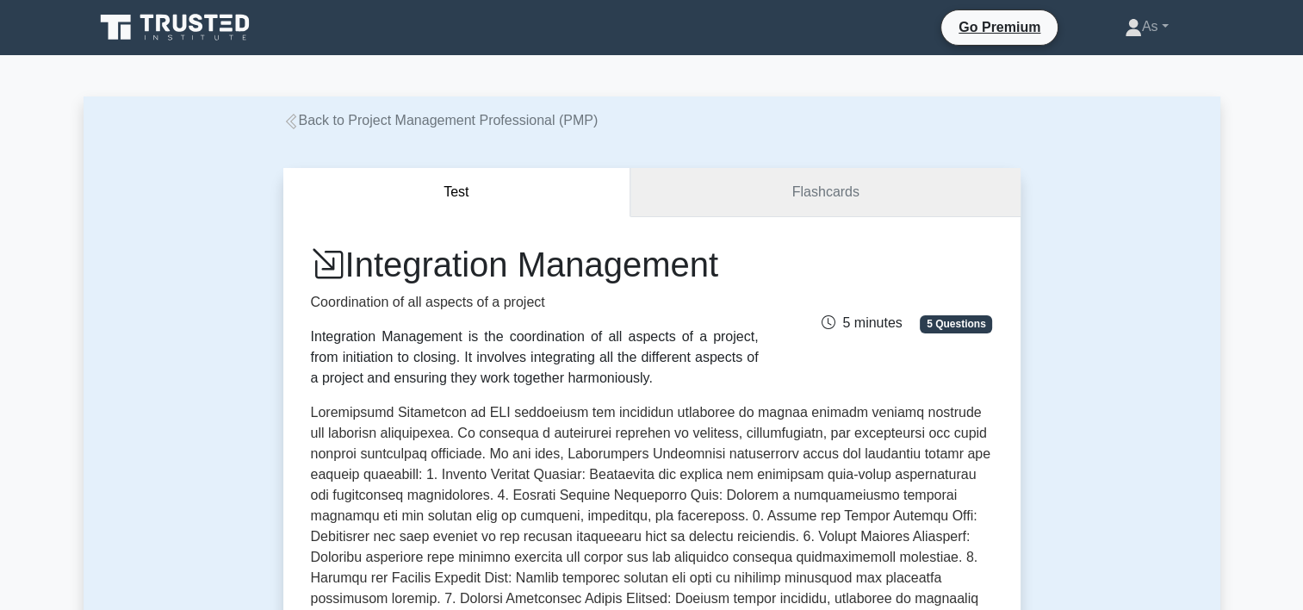
click at [934, 198] on link "Flashcards" at bounding box center [825, 192] width 389 height 49
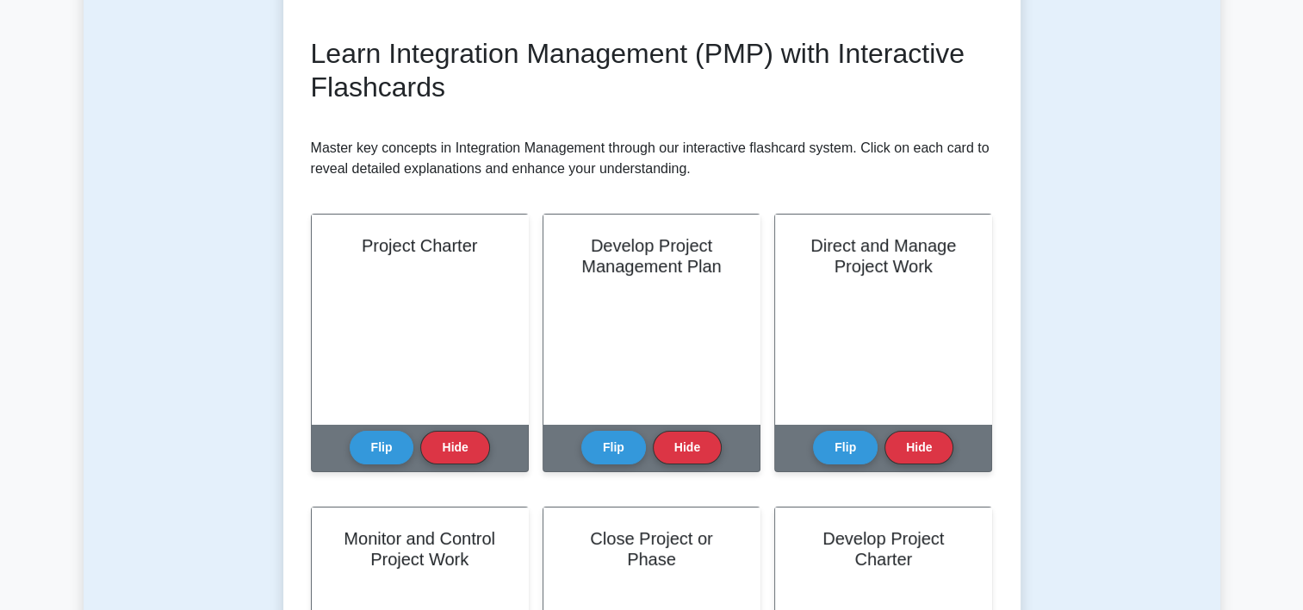
scroll to position [228, 0]
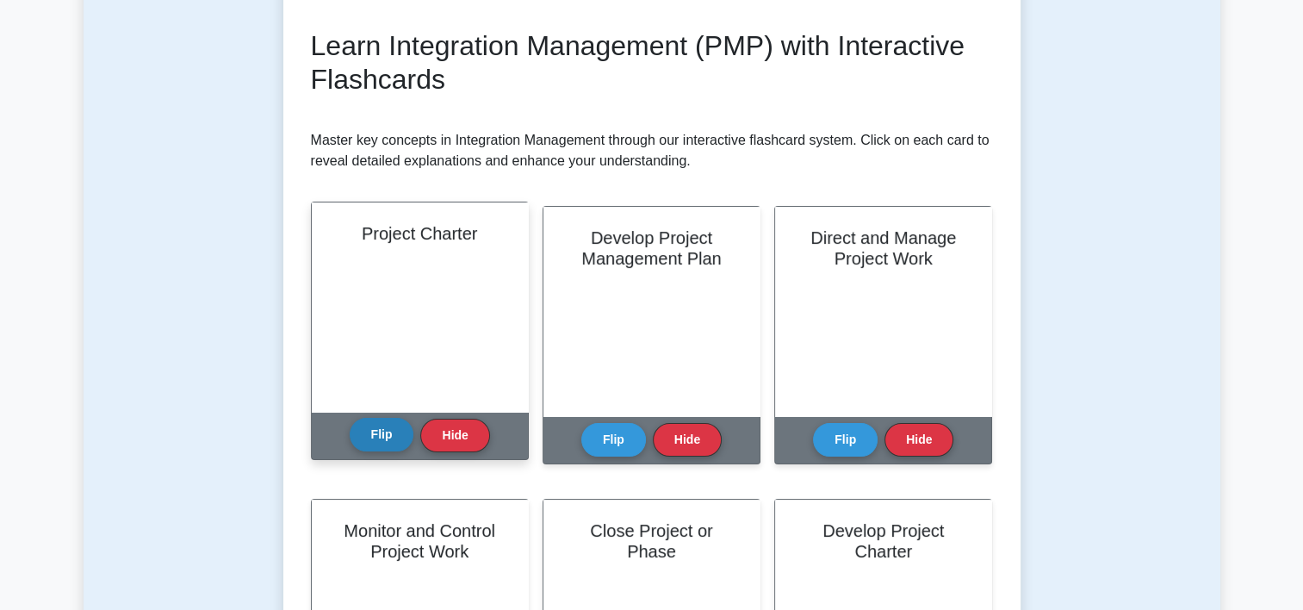
click at [386, 438] on button "Flip" at bounding box center [382, 435] width 65 height 34
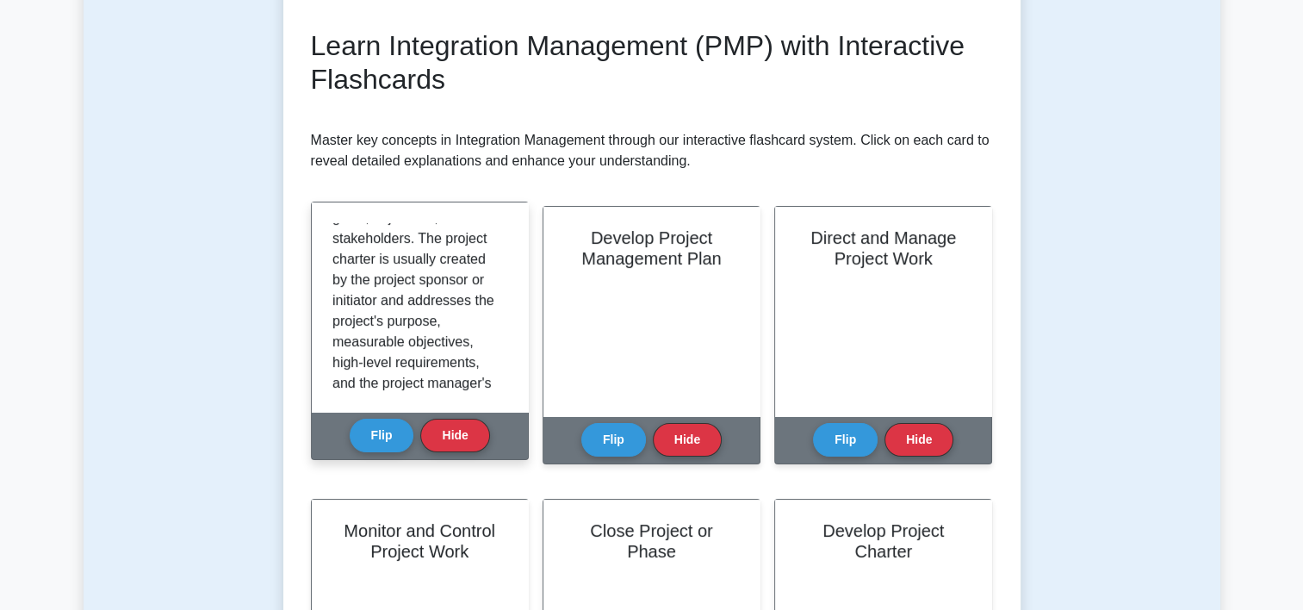
scroll to position [162, 0]
